Goal: Use online tool/utility: Utilize a website feature to perform a specific function

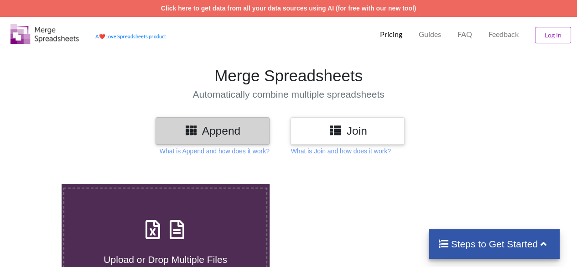
click at [309, 124] on h3 "Join" at bounding box center [347, 130] width 100 height 13
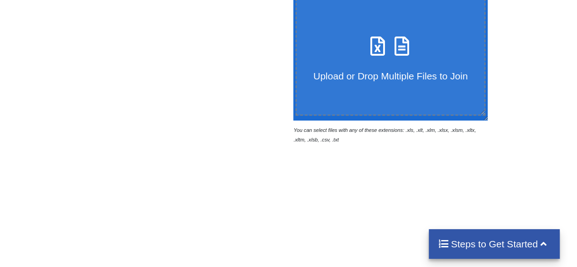
scroll to position [182, 0]
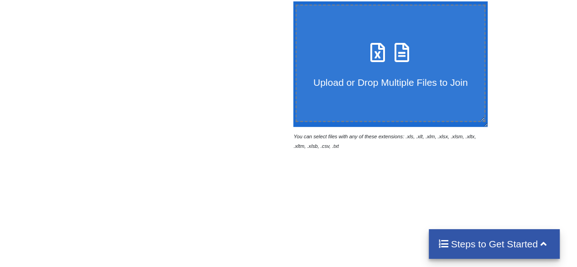
click at [369, 77] on span "Upload or Drop Multiple Files to Join" at bounding box center [390, 82] width 154 height 10
click at [291, 1] on input "Upload or Drop Multiple Files to Join" at bounding box center [291, 1] width 0 height 0
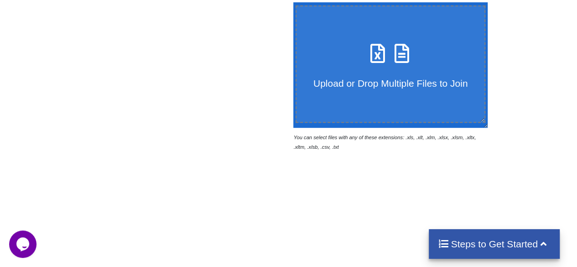
scroll to position [0, 0]
type input "C:\fakepath\megaGymDataset.xls"
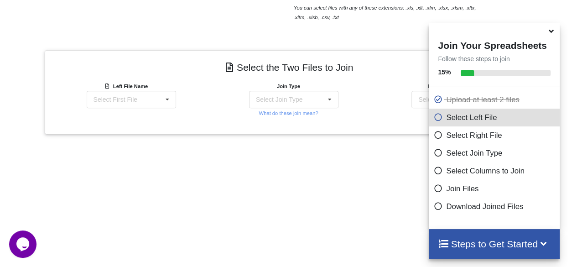
scroll to position [361, 0]
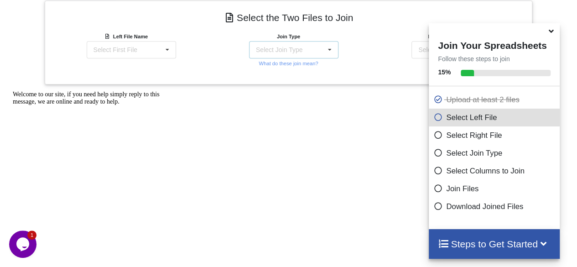
click at [326, 45] on icon at bounding box center [330, 49] width 14 height 17
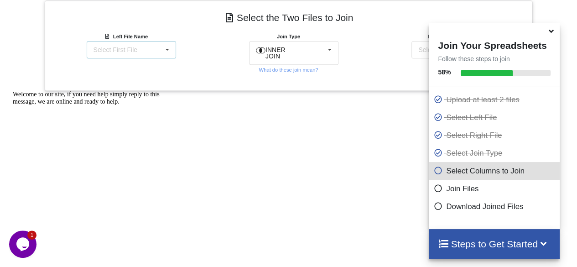
click at [152, 49] on div "Select First File megaGymDataset.xls : megaGymDataset fitness analysis.xls : fi…" at bounding box center [131, 49] width 89 height 17
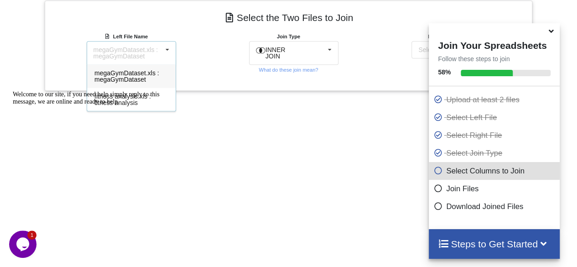
click at [139, 82] on div "megaGymDataset.xls : megaGymDataset" at bounding box center [131, 75] width 88 height 23
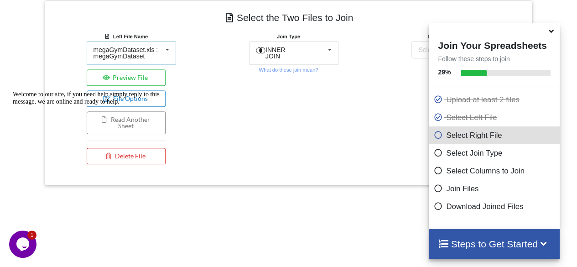
click at [159, 57] on div "megaGymDataset.xls : megaGymDataset" at bounding box center [127, 53] width 69 height 13
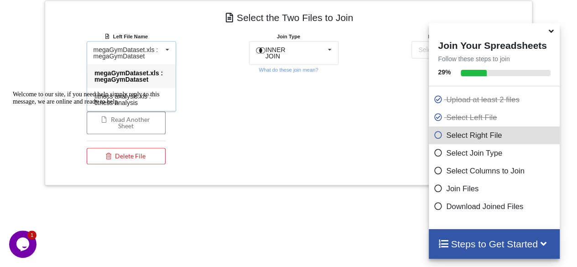
click at [159, 57] on div "megaGymDataset.xls : megaGymDataset" at bounding box center [127, 53] width 69 height 13
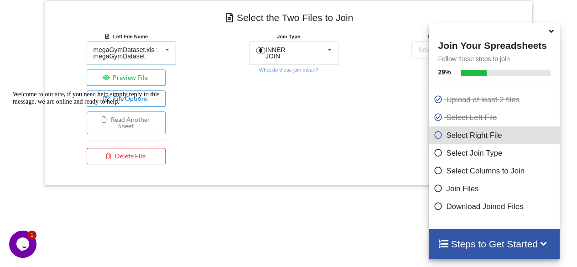
click at [167, 48] on icon at bounding box center [167, 49] width 14 height 17
click at [148, 97] on div "Welcome to our site, if you need help simply reply to this message, we are onli…" at bounding box center [95, 98] width 164 height 15
click at [321, 50] on div "INNER JOIN INNER JOIN LEFT JOIN RIGHT JOIN FULL JOIN" at bounding box center [293, 53] width 89 height 24
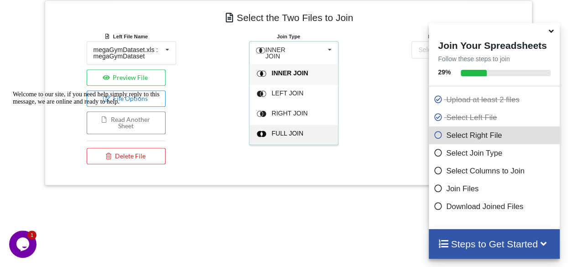
click at [289, 129] on span "FULL JOIN" at bounding box center [287, 132] width 32 height 7
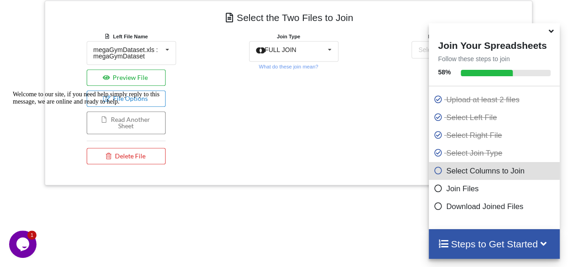
click at [140, 73] on button "Preview File" at bounding box center [126, 77] width 79 height 16
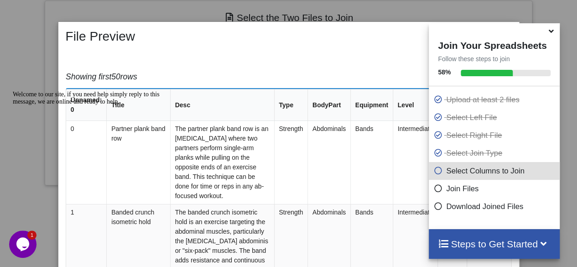
click at [552, 34] on icon at bounding box center [551, 30] width 10 height 8
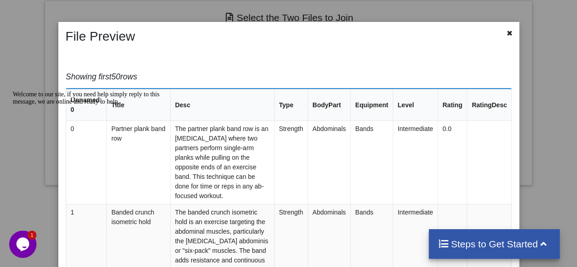
click at [499, 36] on div at bounding box center [499, 37] width 38 height 16
click at [506, 33] on icon at bounding box center [510, 32] width 8 height 6
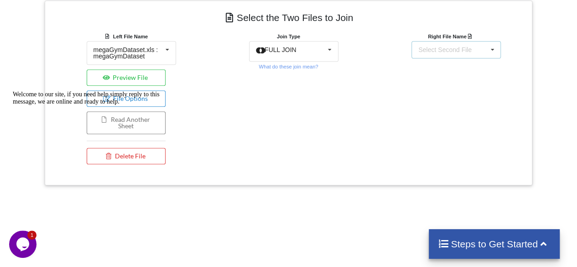
click at [465, 41] on div "Select Second File megaGymDataset.xls : megaGymDataset fitness analysis.xls : f…" at bounding box center [455, 49] width 89 height 17
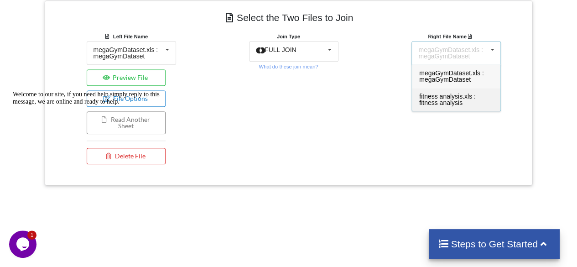
click at [454, 94] on span "fitness analysis.xls : fitness analysis" at bounding box center [447, 100] width 57 height 14
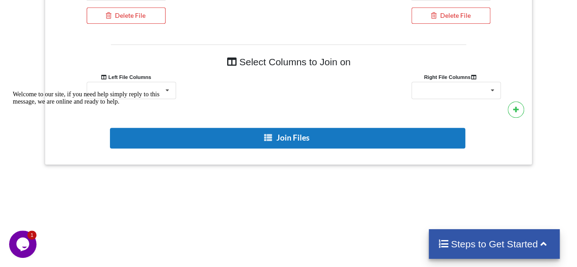
scroll to position [520, 0]
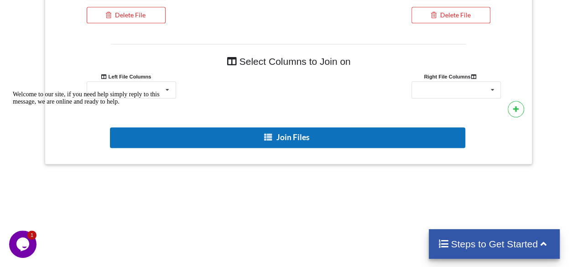
click at [363, 128] on button "Join Files" at bounding box center [287, 137] width 355 height 21
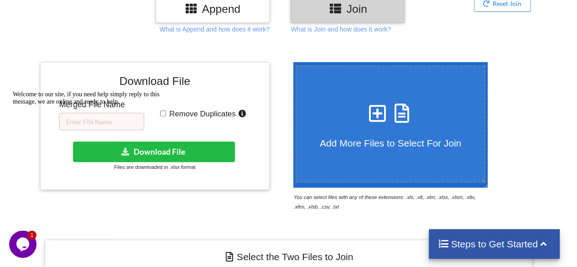
scroll to position [121, 0]
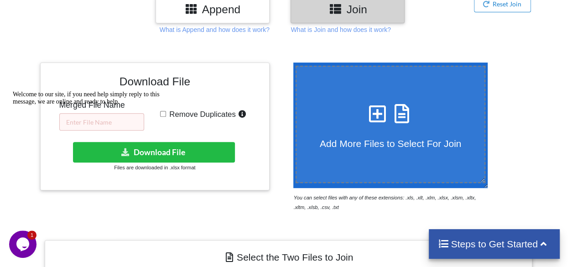
click at [164, 105] on div "Welcome to our site, if you need help simply reply to this message, we are onli…" at bounding box center [95, 98] width 164 height 15
click at [111, 105] on div "Welcome to our site, if you need help simply reply to this message, we are onli…" at bounding box center [95, 98] width 164 height 15
click at [104, 105] on div "Welcome to our site, if you need help simply reply to this message, we are onli…" at bounding box center [95, 98] width 164 height 15
click at [133, 105] on div "Welcome to our site, if you need help simply reply to this message, we are onli…" at bounding box center [95, 98] width 164 height 15
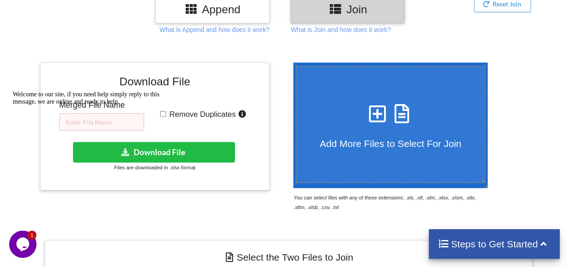
click at [13, 91] on icon "Chat attention grabber" at bounding box center [13, 91] width 0 height 0
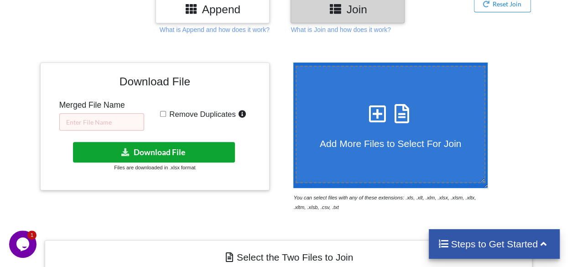
click at [116, 152] on button "Download File" at bounding box center [154, 152] width 162 height 21
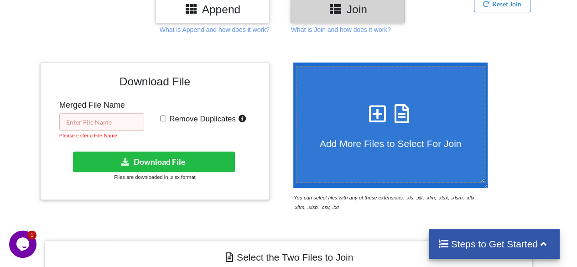
click at [106, 121] on input "text" at bounding box center [101, 121] width 85 height 17
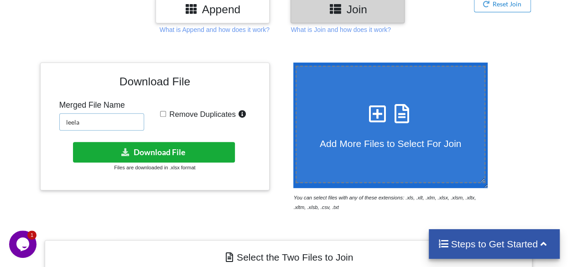
type input "leela"
click at [111, 153] on button "Download File" at bounding box center [154, 152] width 162 height 21
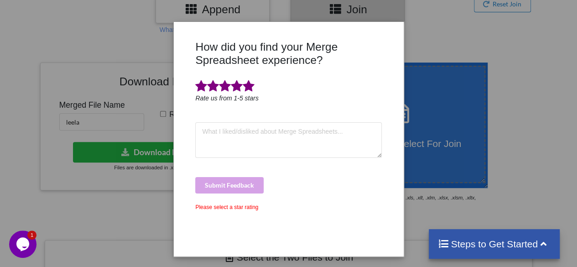
click at [243, 88] on span at bounding box center [249, 86] width 12 height 13
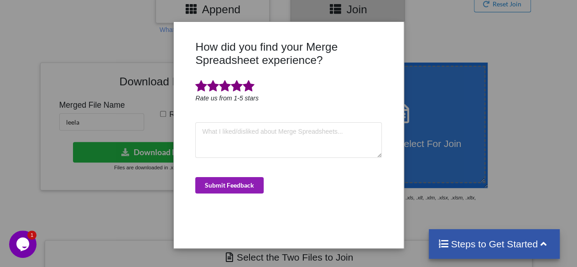
click at [230, 182] on button "Submit Feedback" at bounding box center [229, 185] width 68 height 16
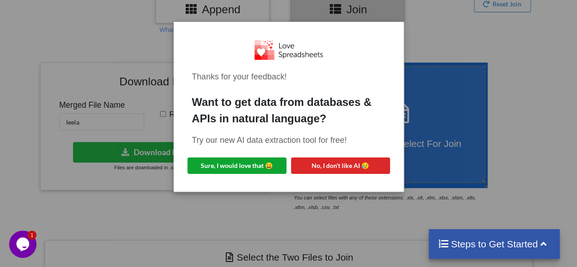
click at [251, 166] on button "Sure, I would love that 😀" at bounding box center [236, 165] width 99 height 16
